Goal: Information Seeking & Learning: Check status

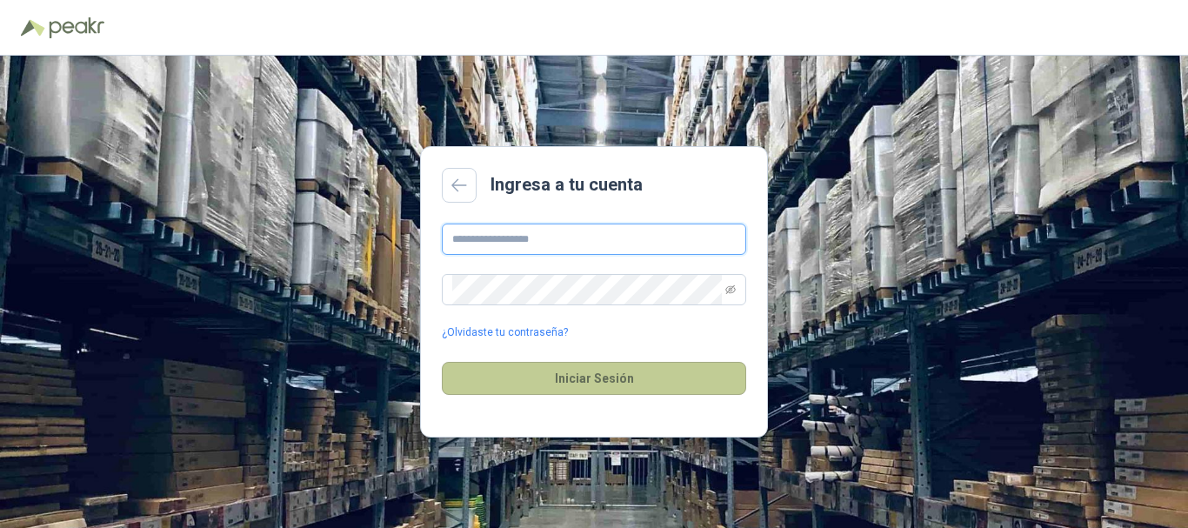
type input "**********"
click at [597, 377] on button "Iniciar Sesión" at bounding box center [594, 378] width 304 height 33
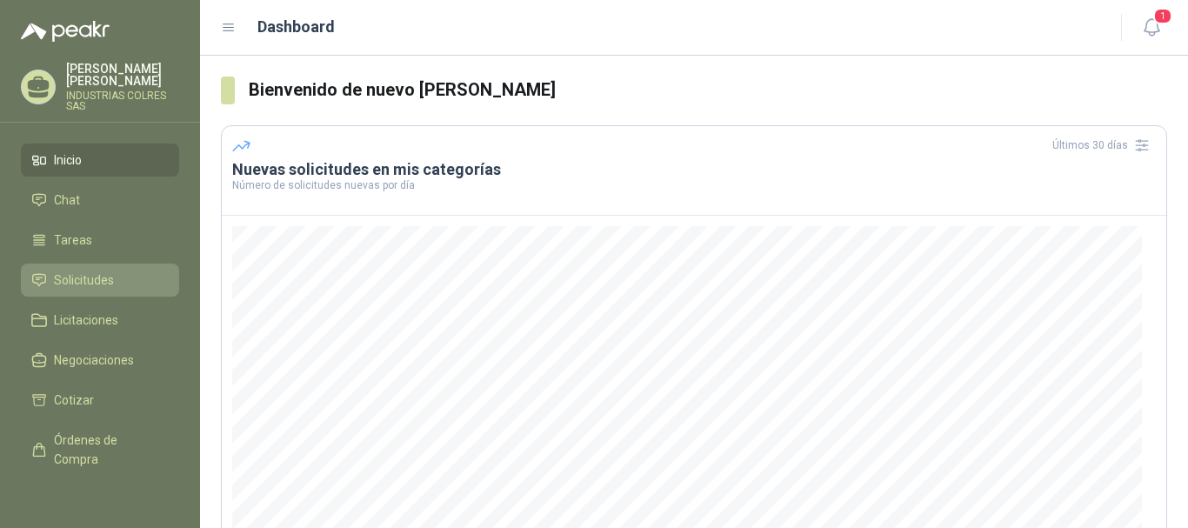
click at [87, 273] on span "Solicitudes" at bounding box center [84, 279] width 60 height 19
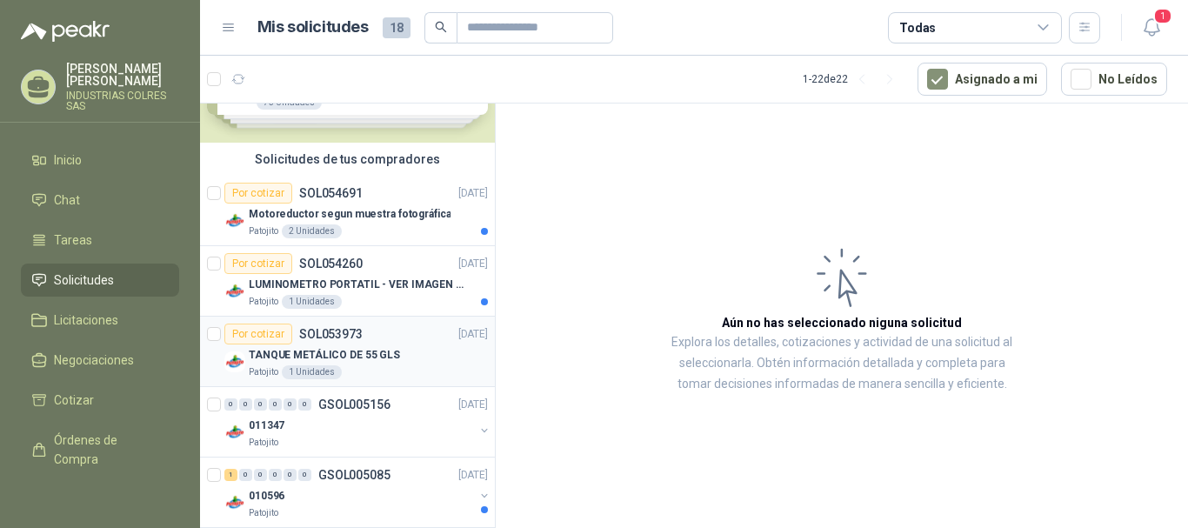
scroll to position [174, 0]
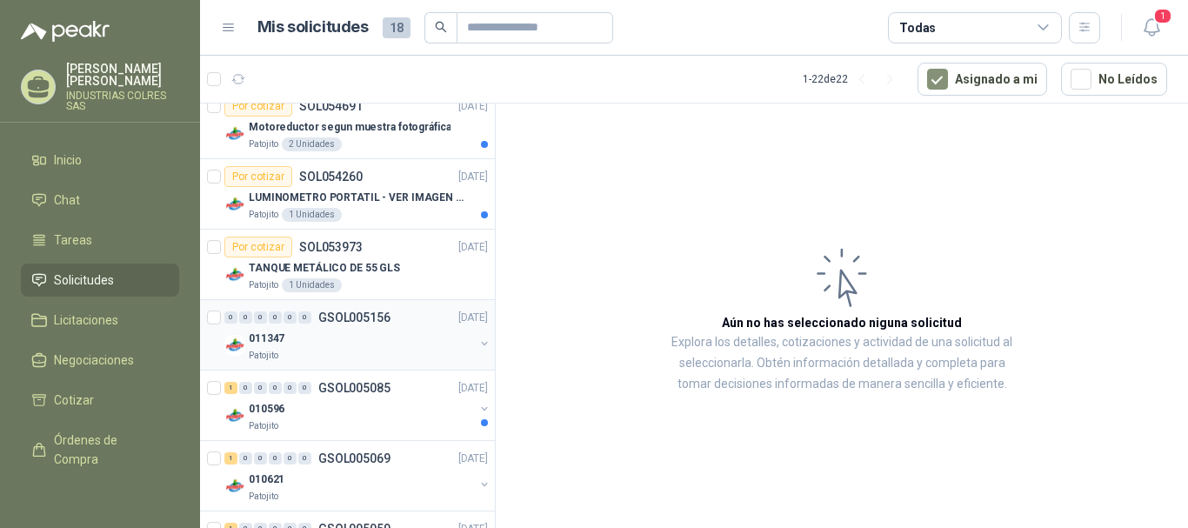
click at [370, 334] on div "011347" at bounding box center [361, 338] width 225 height 21
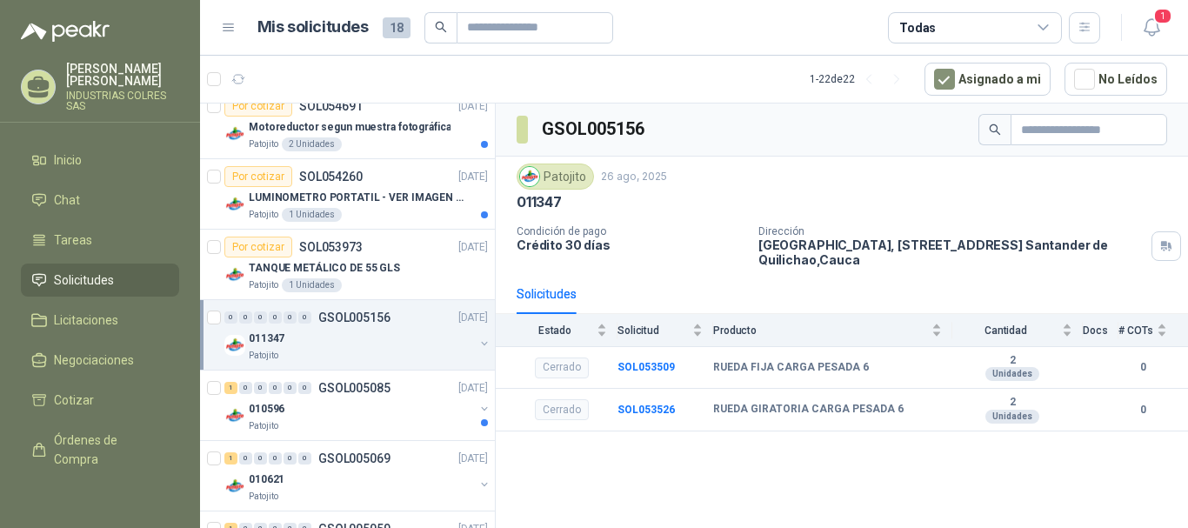
scroll to position [261, 0]
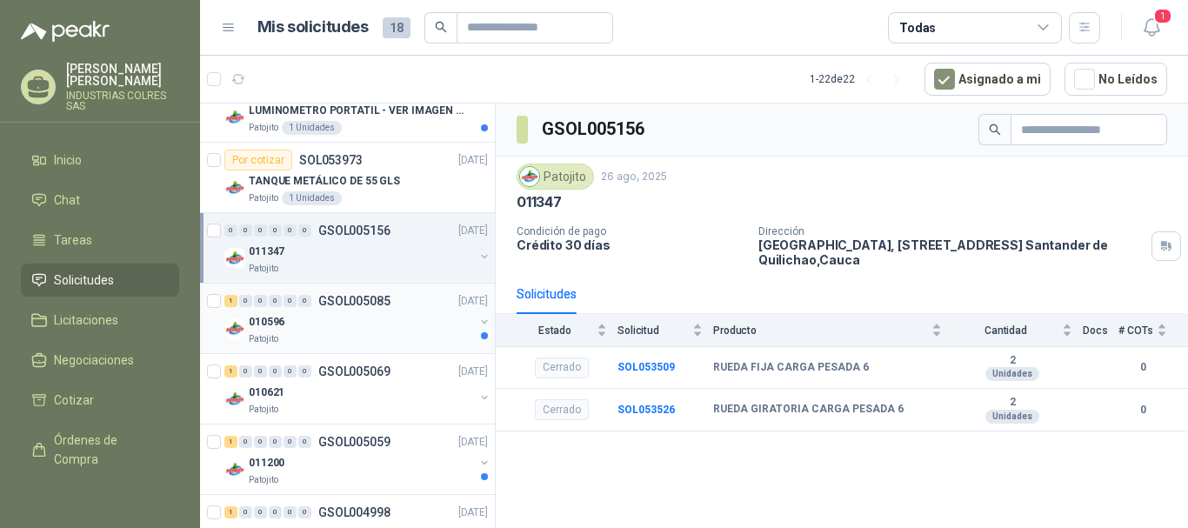
click at [355, 337] on div "Patojito" at bounding box center [361, 339] width 225 height 14
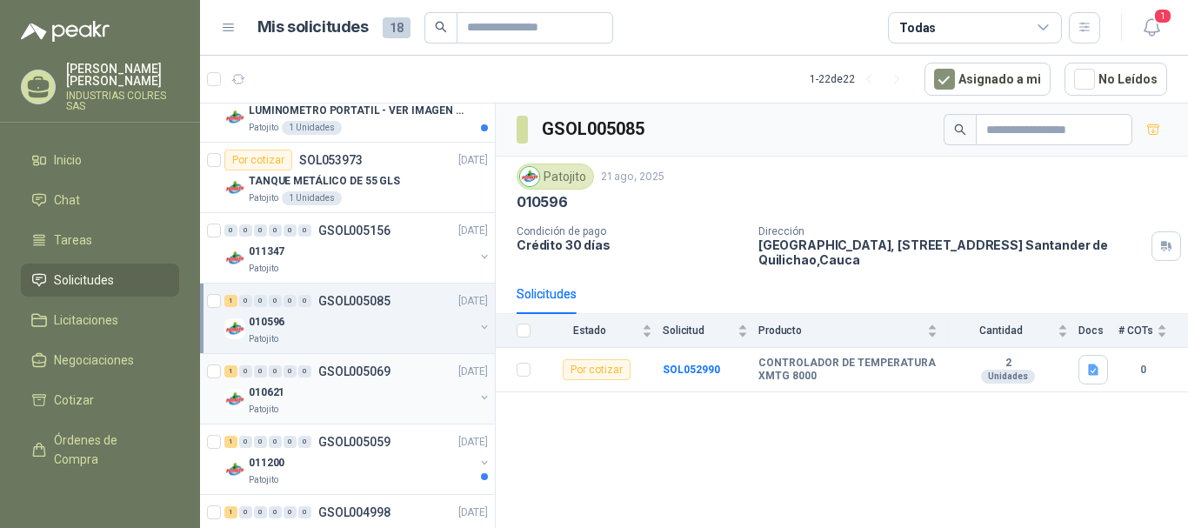
click at [361, 379] on div "1 0 0 0 0 0 GSOL005069 [DATE]" at bounding box center [357, 371] width 267 height 21
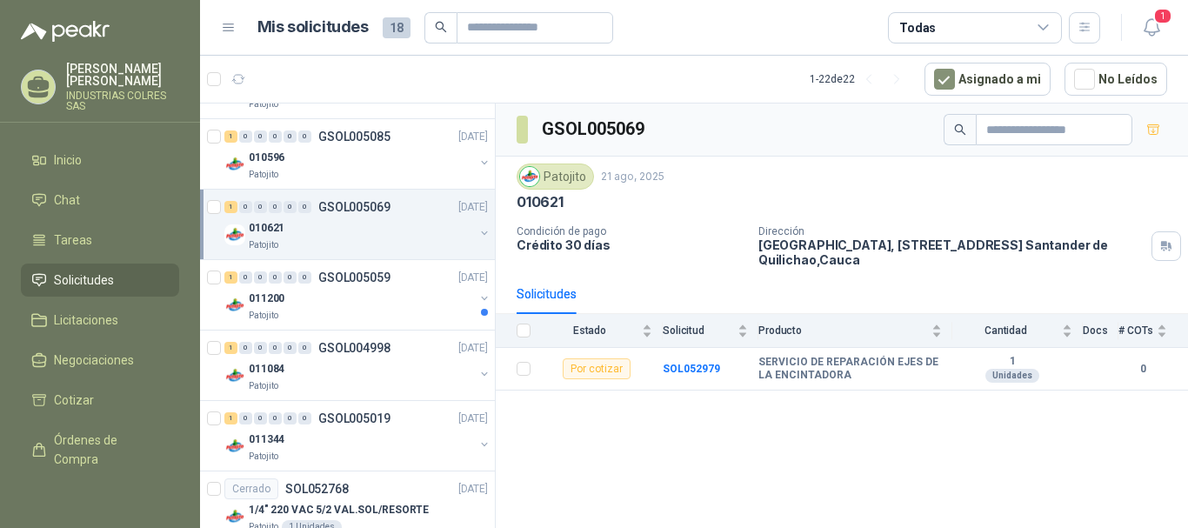
scroll to position [435, 0]
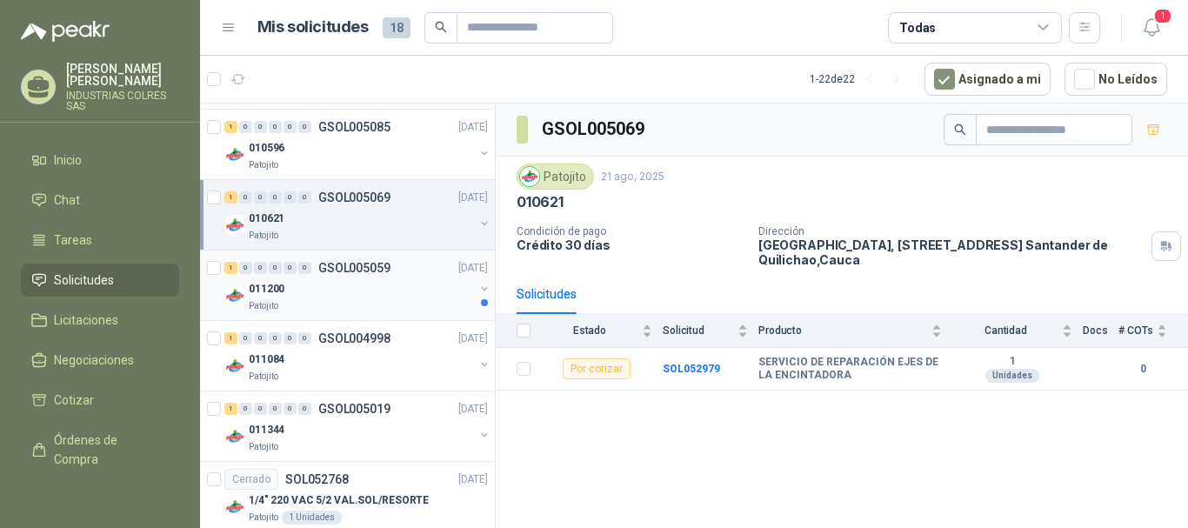
click at [355, 290] on div "011200" at bounding box center [361, 288] width 225 height 21
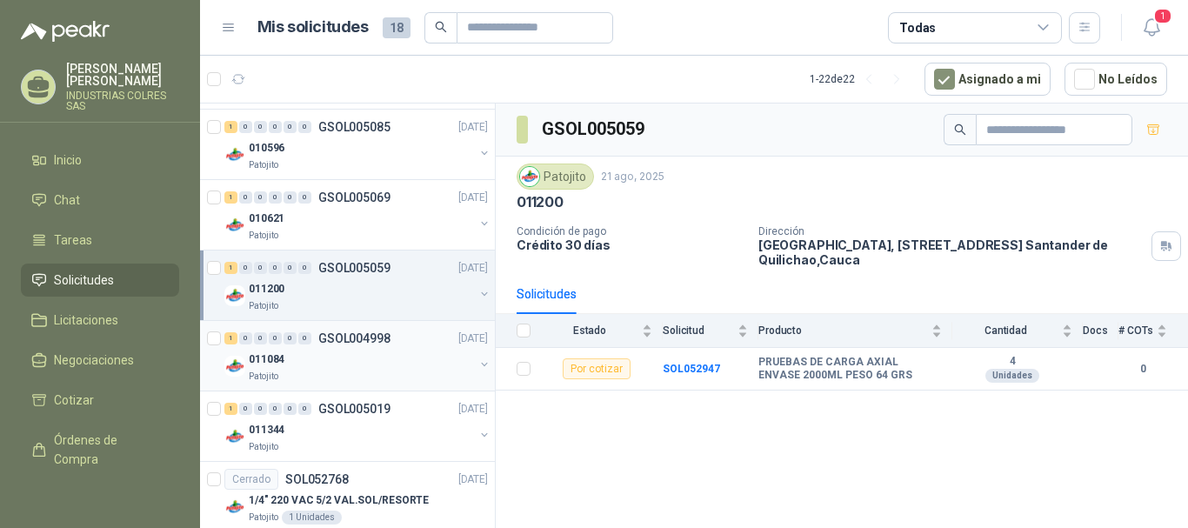
click at [339, 359] on div "011084" at bounding box center [361, 359] width 225 height 21
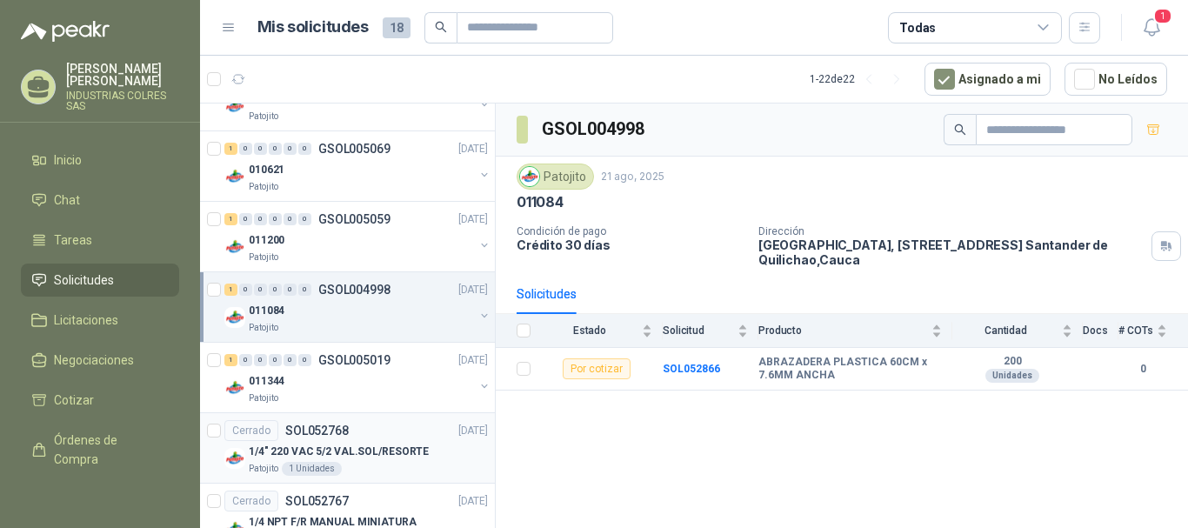
scroll to position [522, 0]
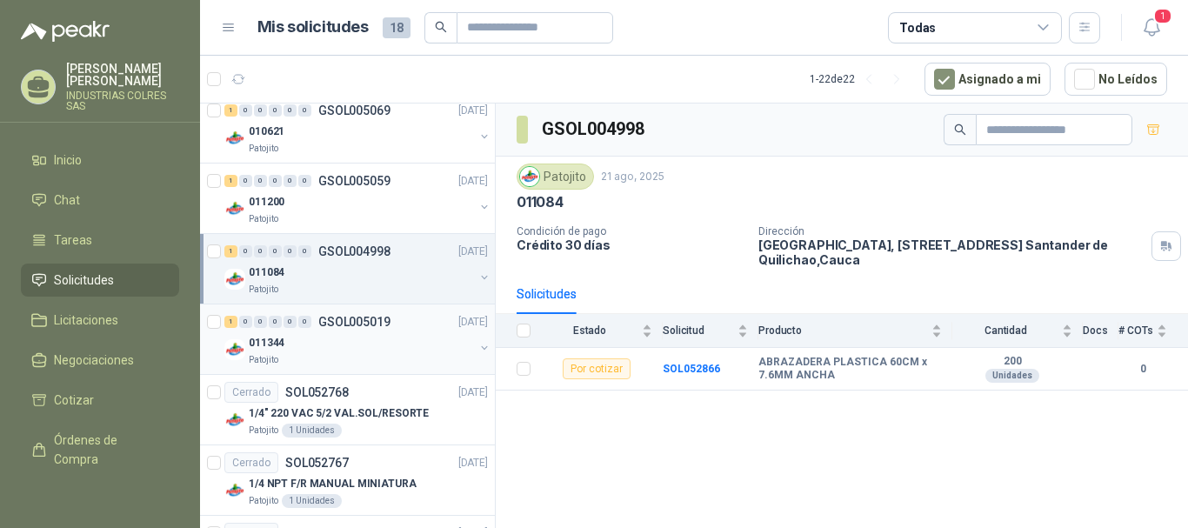
click at [359, 340] on div "011344" at bounding box center [361, 342] width 225 height 21
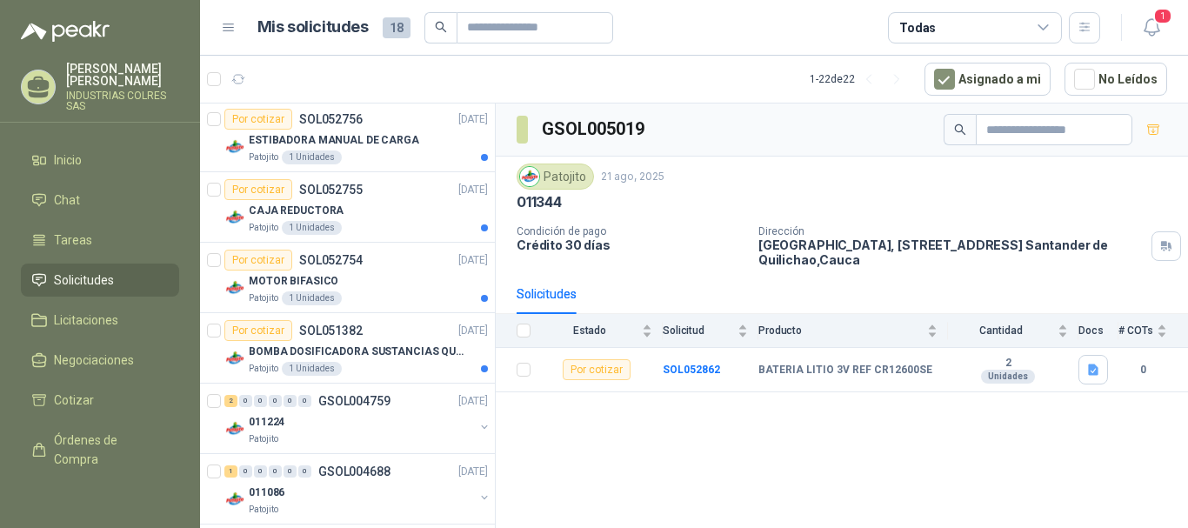
scroll to position [1303, 0]
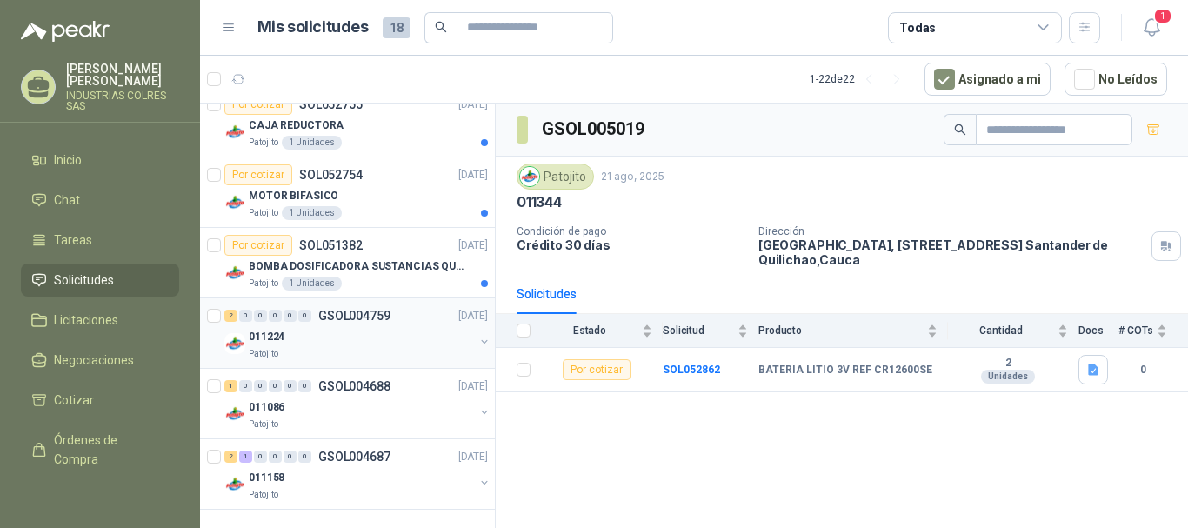
click at [365, 344] on div "011224" at bounding box center [361, 336] width 225 height 21
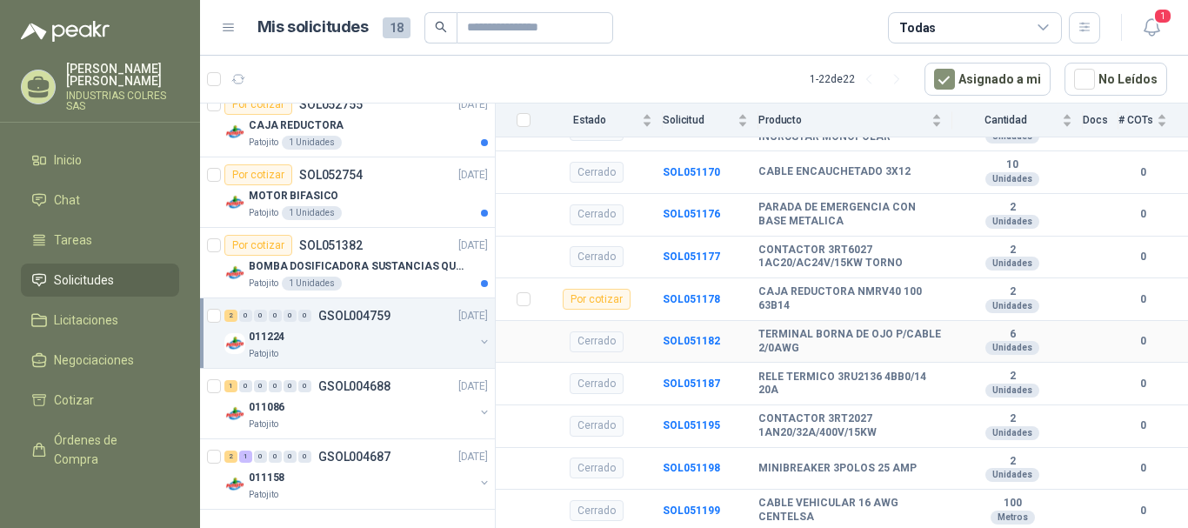
scroll to position [532, 0]
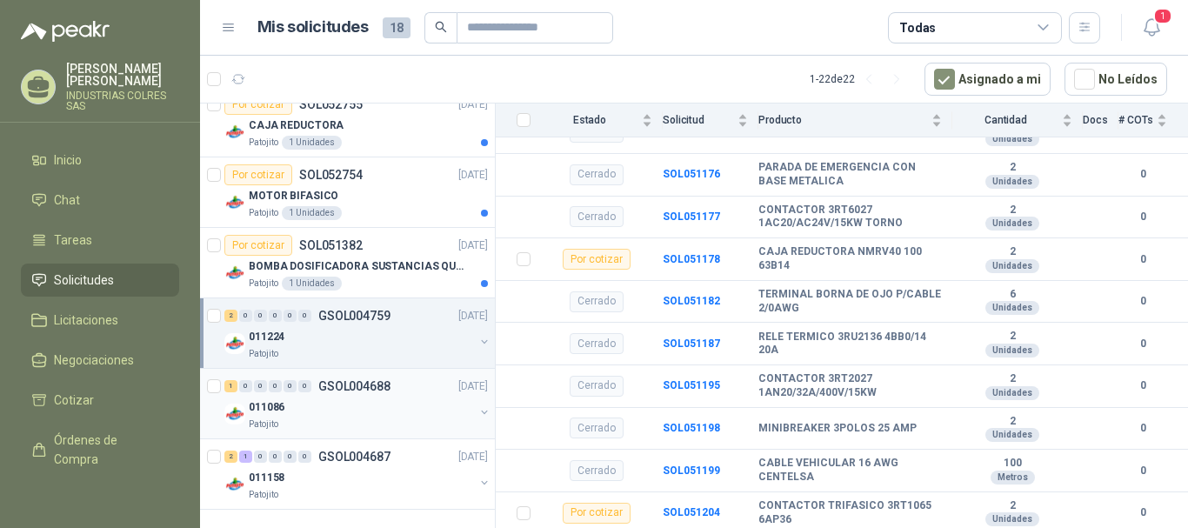
click at [362, 406] on div "011086" at bounding box center [361, 407] width 225 height 21
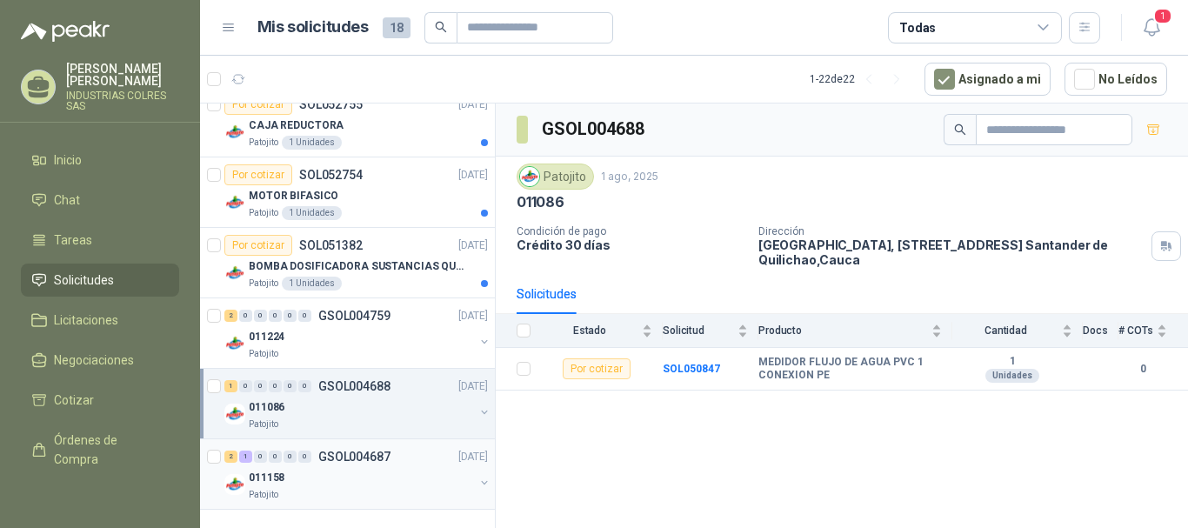
click at [359, 465] on div "2 1 0 0 0 0 GSOL004687 [DATE]" at bounding box center [357, 456] width 267 height 21
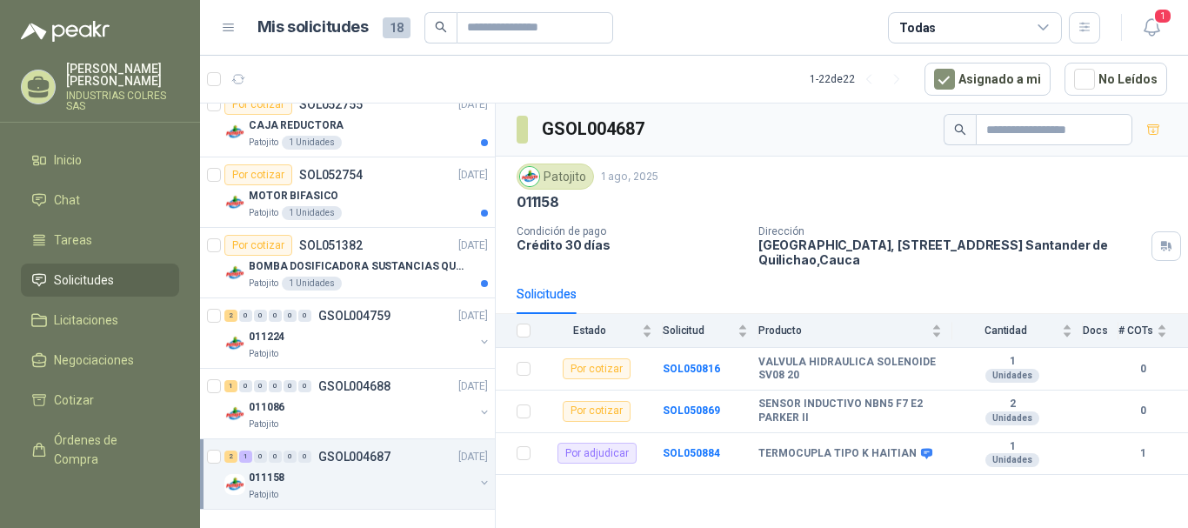
click at [193, 107] on div "[PERSON_NAME] INDUSTRIAS COLRES SAS" at bounding box center [100, 93] width 200 height 60
click at [190, 117] on menu "[PERSON_NAME] INDUSTRIAS COLRES SAS Inicio Chat Tareas Solicitudes Licitaciones…" at bounding box center [100, 264] width 200 height 528
click at [35, 25] on img at bounding box center [65, 31] width 89 height 21
click at [27, 50] on menu "[PERSON_NAME] INDUSTRIAS COLRES SAS Inicio Chat Tareas Solicitudes Licitaciones…" at bounding box center [100, 264] width 200 height 528
click at [75, 150] on span "Inicio" at bounding box center [68, 159] width 28 height 19
